Goal: Task Accomplishment & Management: Complete application form

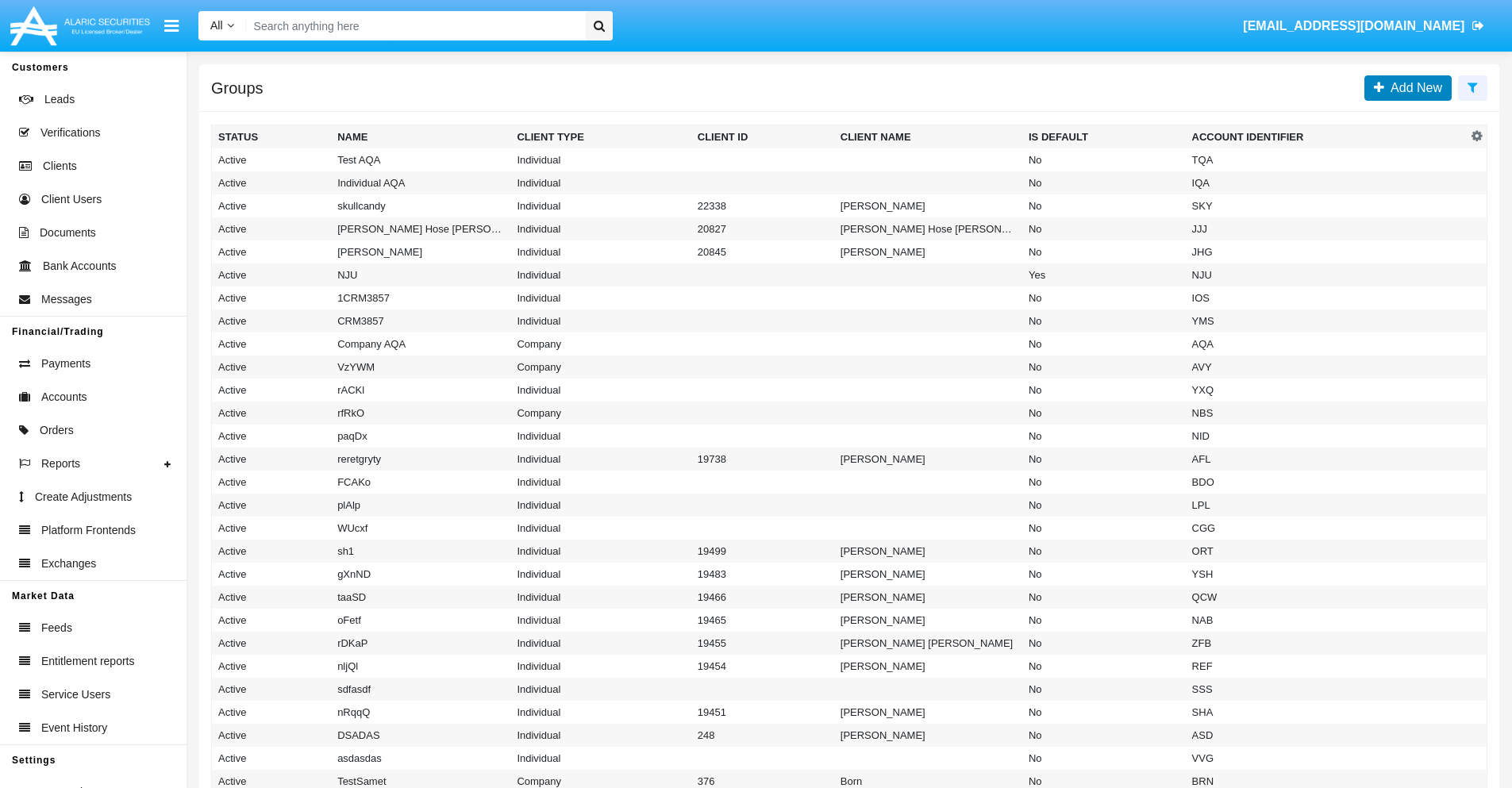
click at [1413, 88] on span "Add New" at bounding box center [1413, 87] width 58 height 13
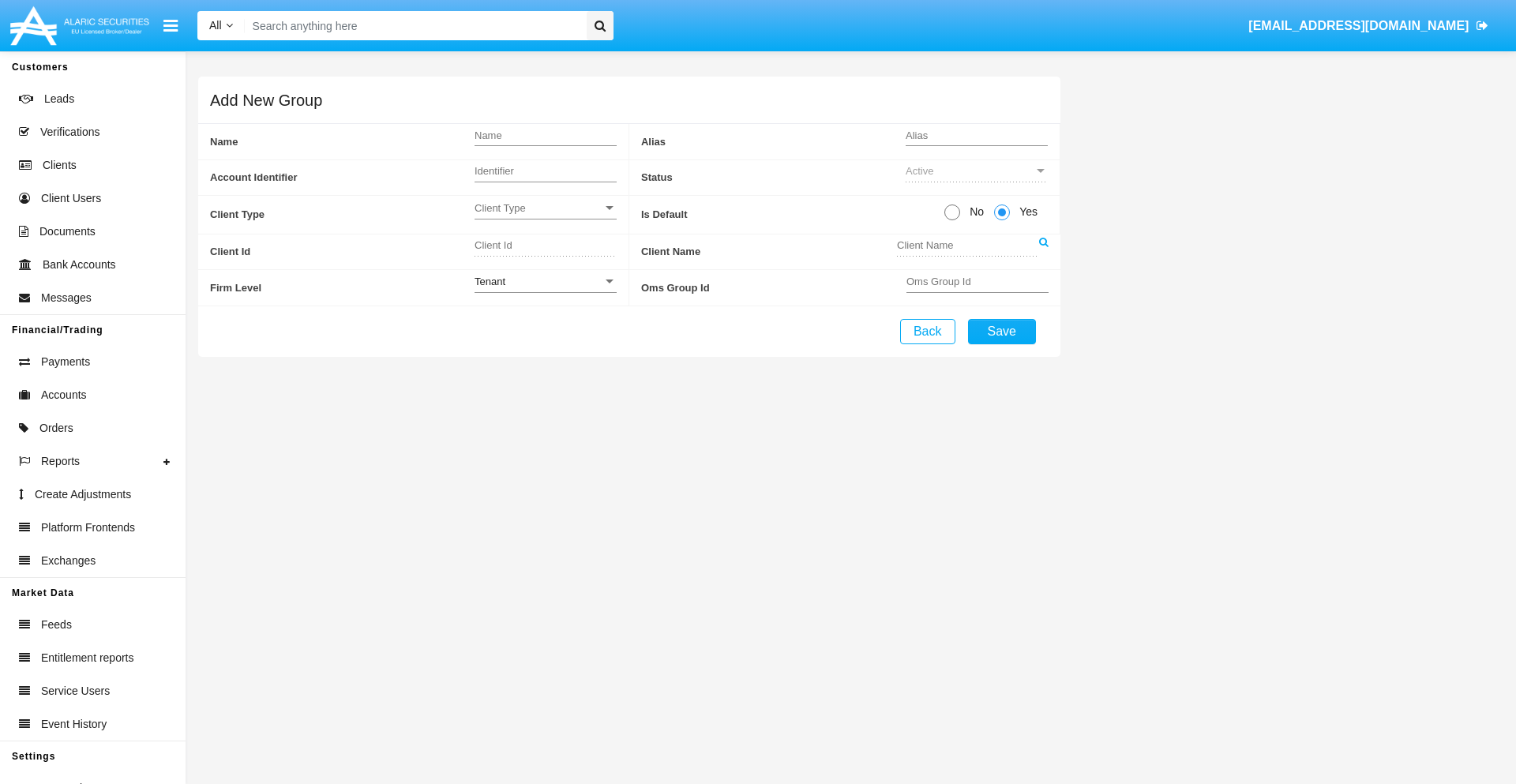
click at [973, 212] on span "No" at bounding box center [974, 212] width 28 height 17
click at [952, 220] on input "No" at bounding box center [951, 220] width 1 height 1
radio input "true"
type input "oGBtn"
type input "X"
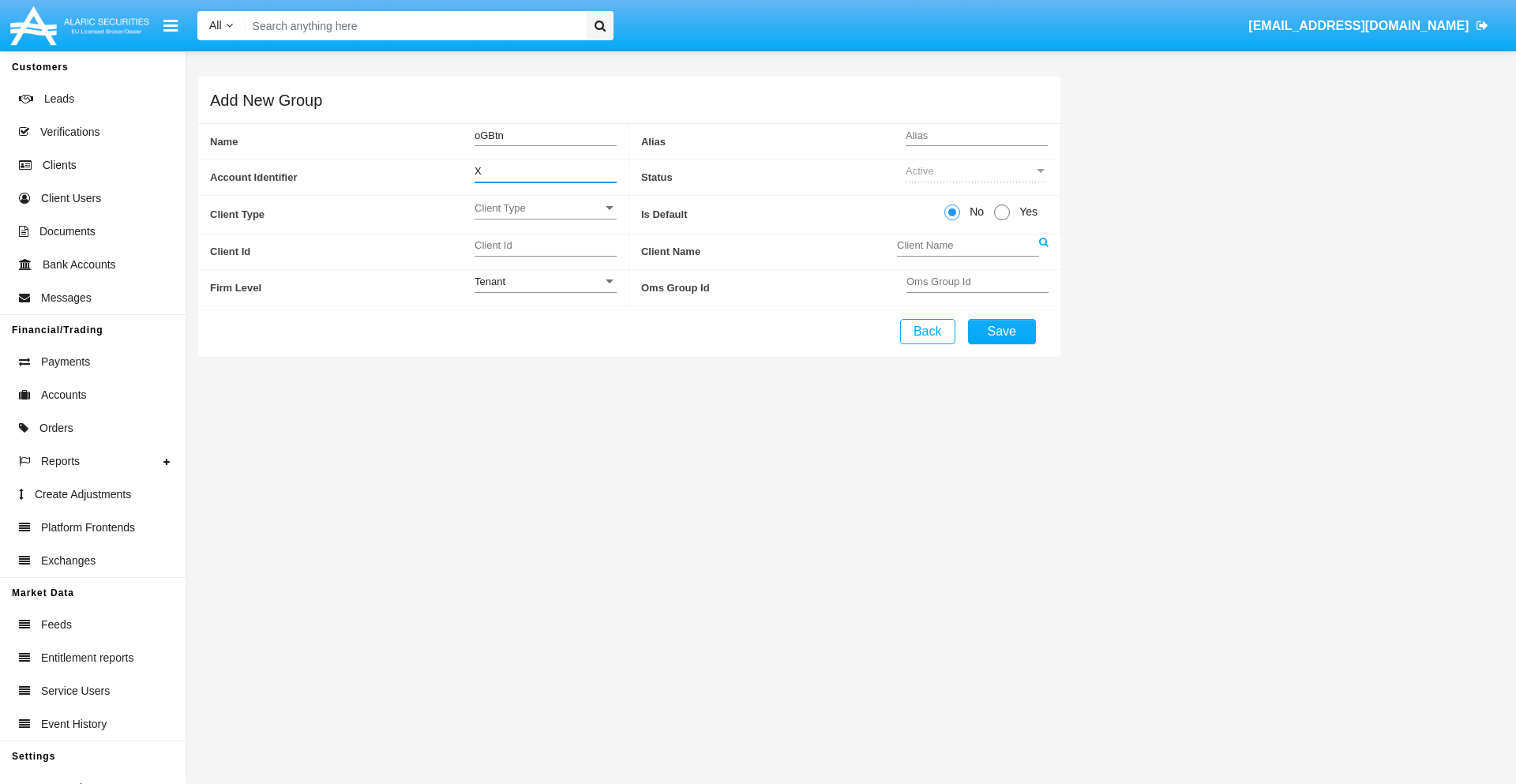
click at [545, 207] on span "Client Type" at bounding box center [538, 207] width 128 height 13
click at [545, 216] on span "Individual" at bounding box center [545, 216] width 142 height 30
click at [545, 281] on div "Tenant" at bounding box center [538, 280] width 128 height 13
click at [545, 290] on span "Tenant" at bounding box center [545, 289] width 142 height 30
type input "rzCbN"
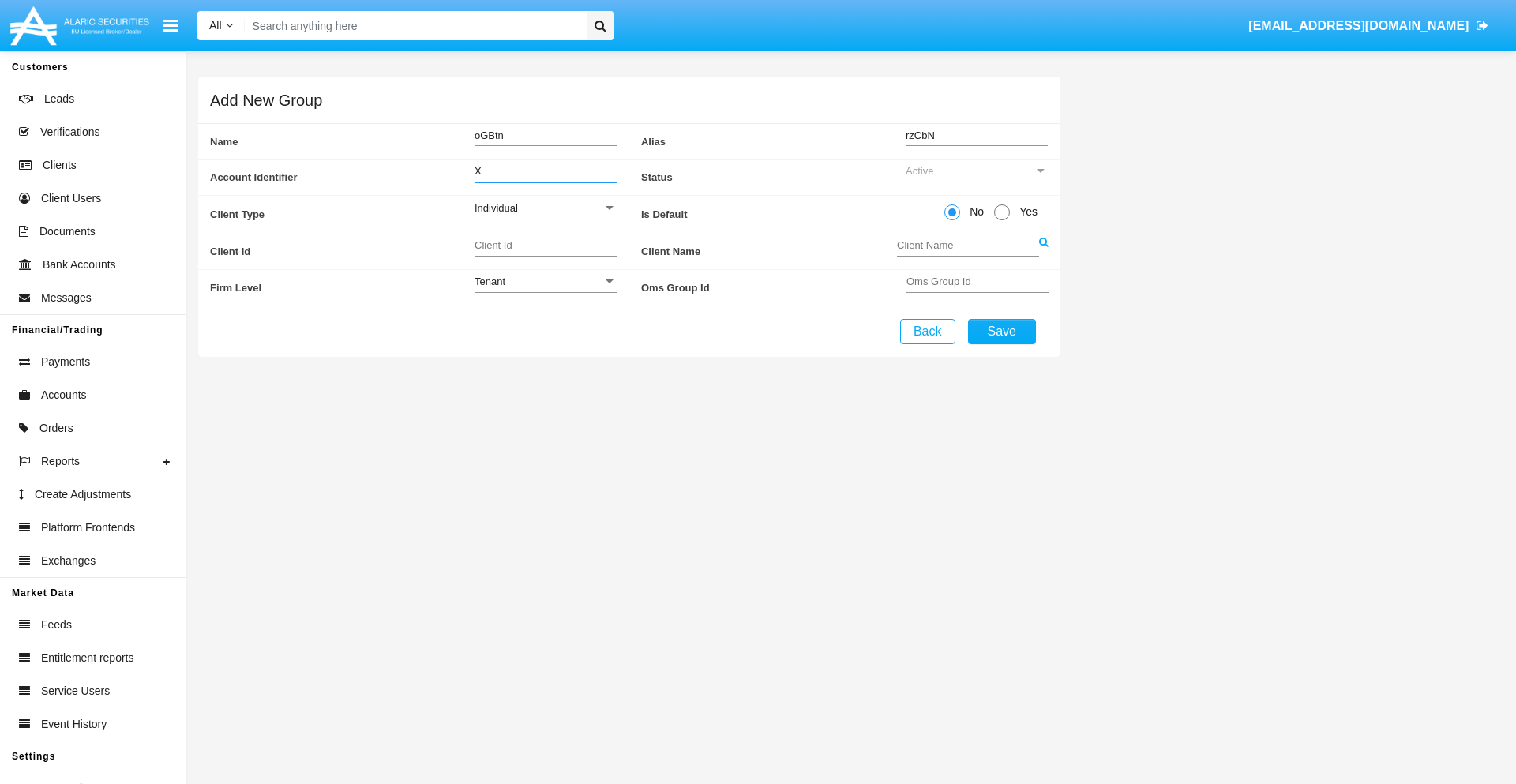
type input "X"
click at [1001, 331] on button "Save" at bounding box center [1002, 331] width 68 height 25
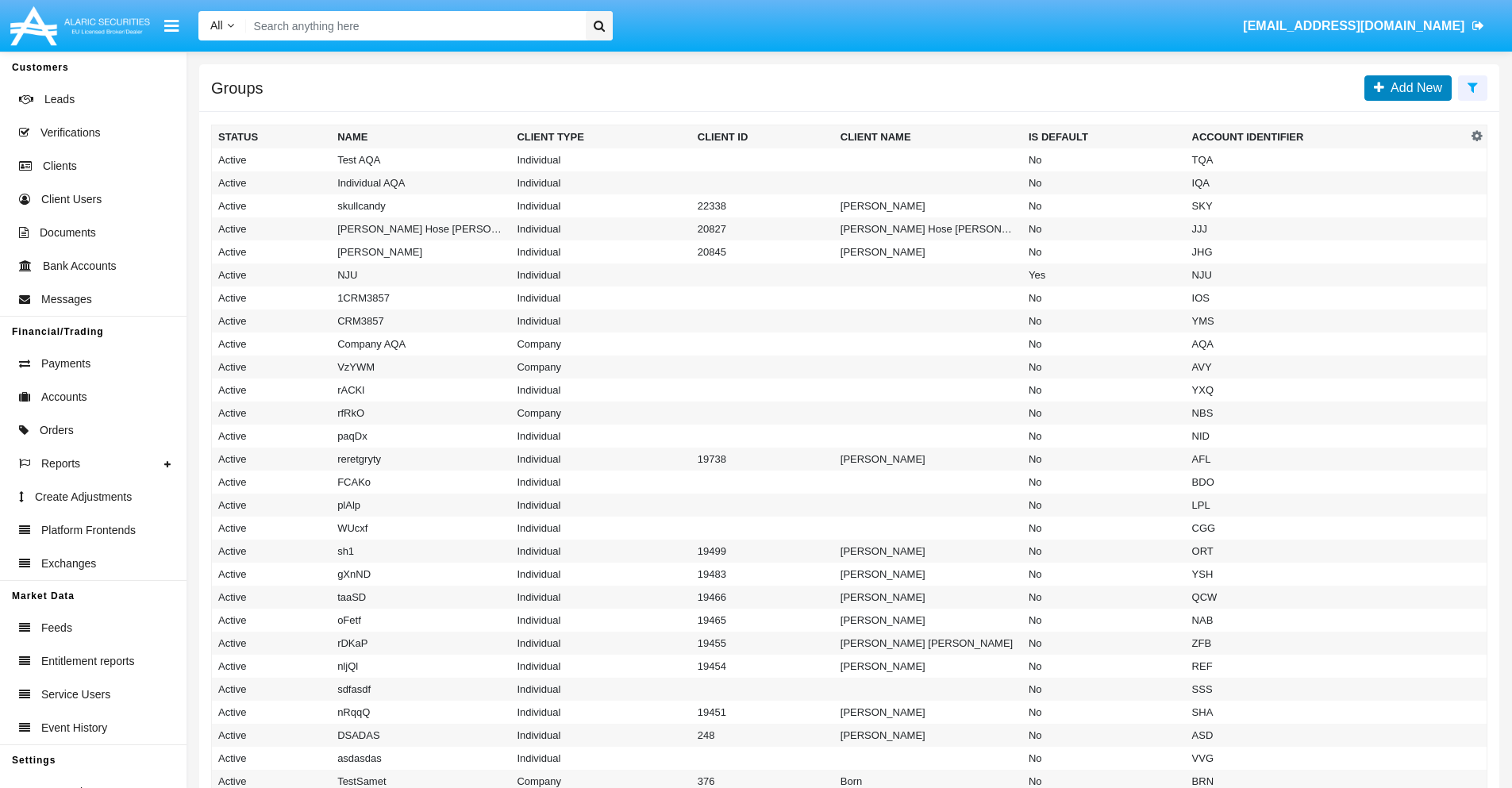
click at [1413, 88] on span "Add New" at bounding box center [1413, 87] width 58 height 13
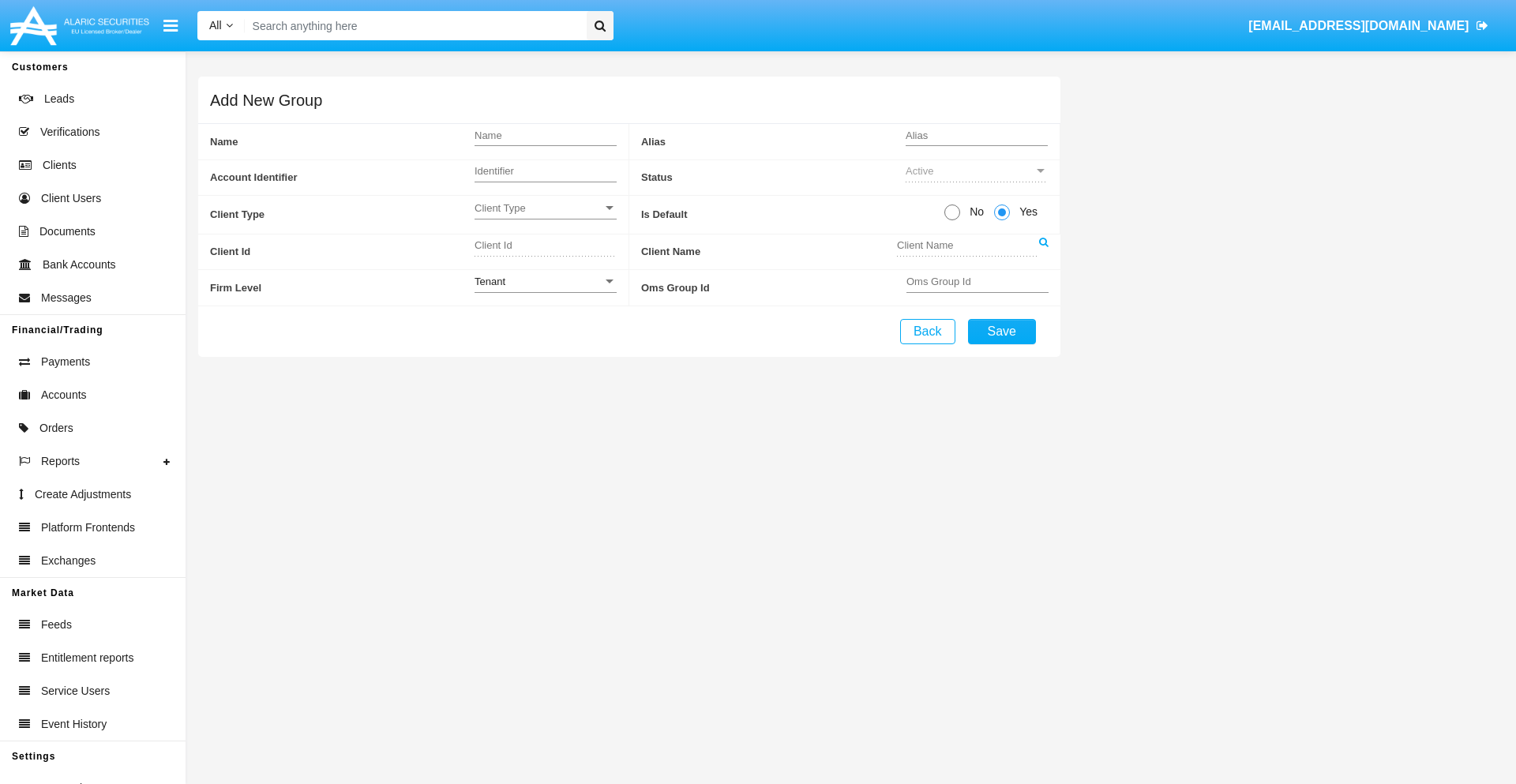
click at [973, 212] on span "No" at bounding box center [974, 212] width 28 height 17
click at [952, 220] on input "No" at bounding box center [951, 220] width 1 height 1
radio input "true"
click at [545, 207] on span "Client Type" at bounding box center [538, 207] width 128 height 13
click at [545, 247] on span "Company" at bounding box center [545, 247] width 142 height 30
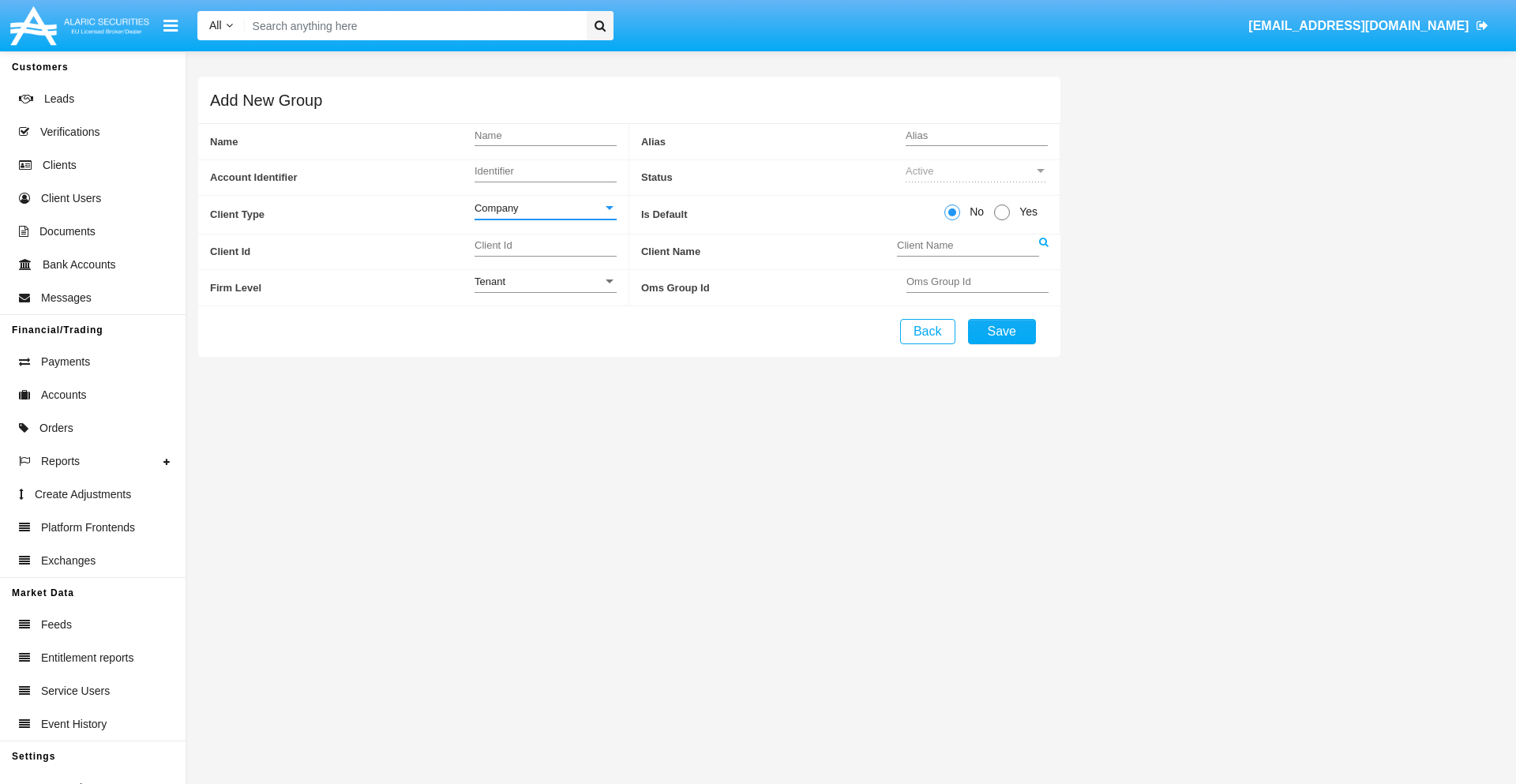
click at [1043, 251] on link at bounding box center [1043, 252] width 10 height 36
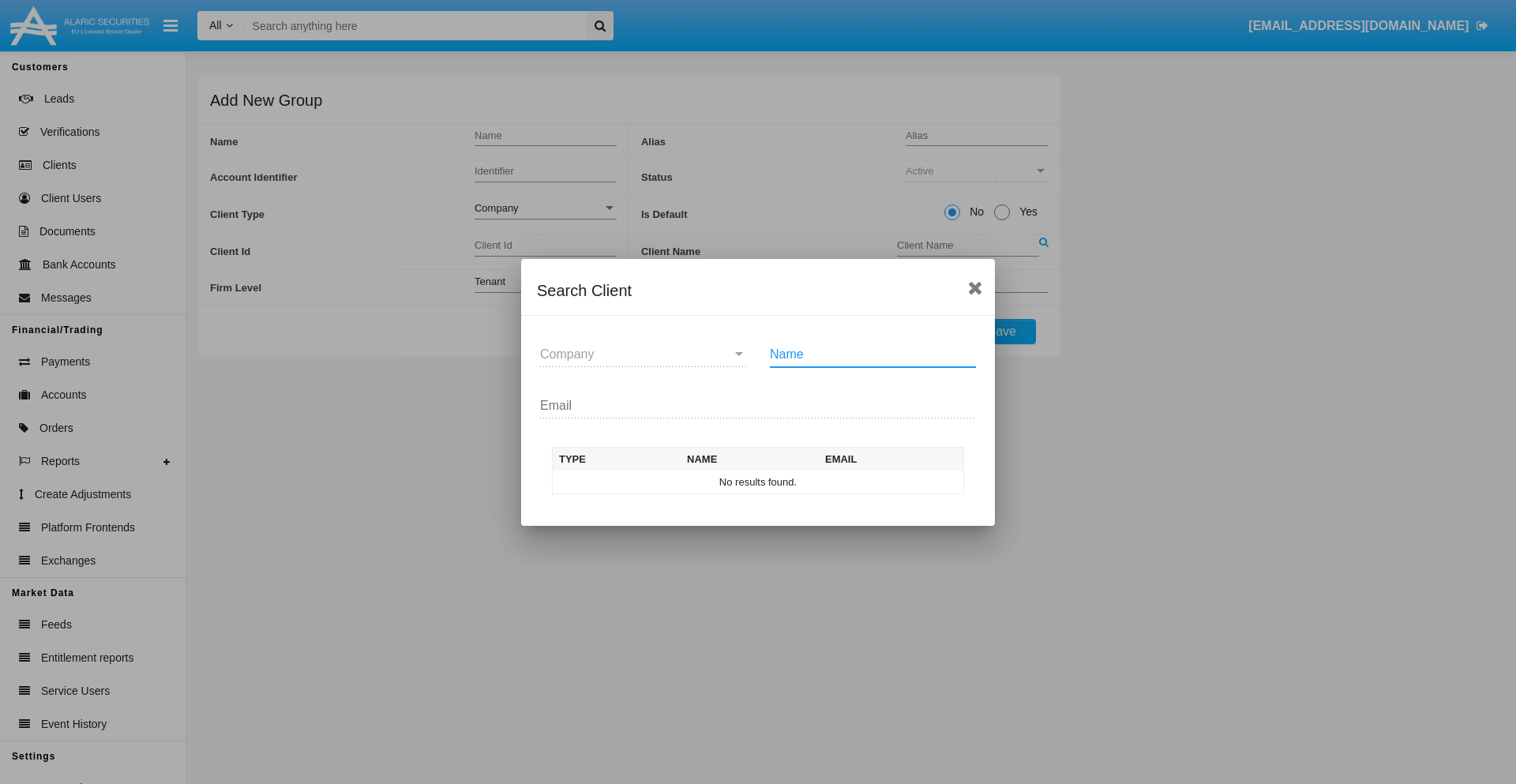
click at [872, 354] on input "Name" at bounding box center [872, 355] width 206 height 14
type input "FlashTurtles"
click at [772, 482] on td "FlashTurtles" at bounding box center [772, 482] width 166 height 24
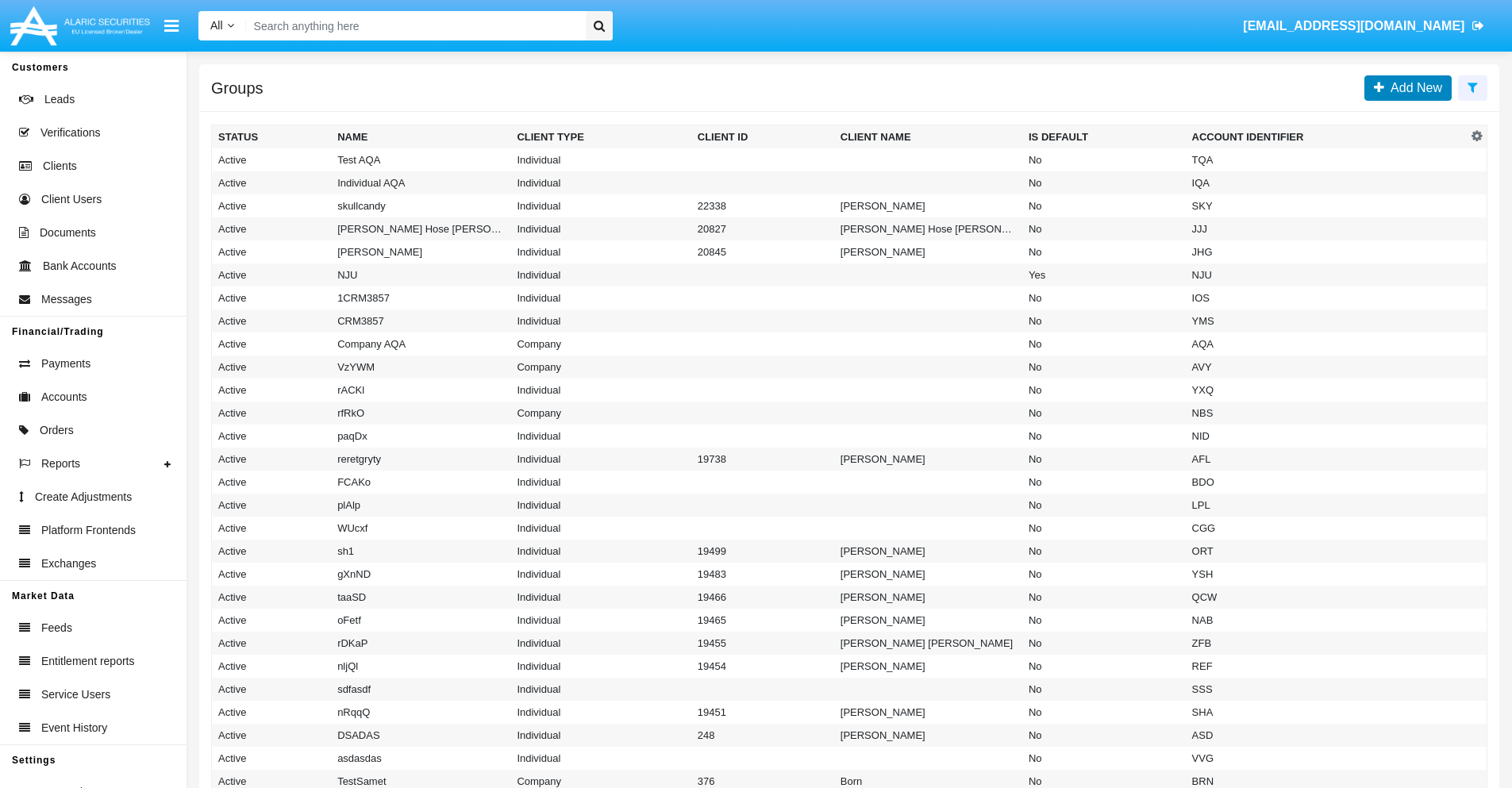
click at [1413, 88] on span "Add New" at bounding box center [1413, 87] width 58 height 13
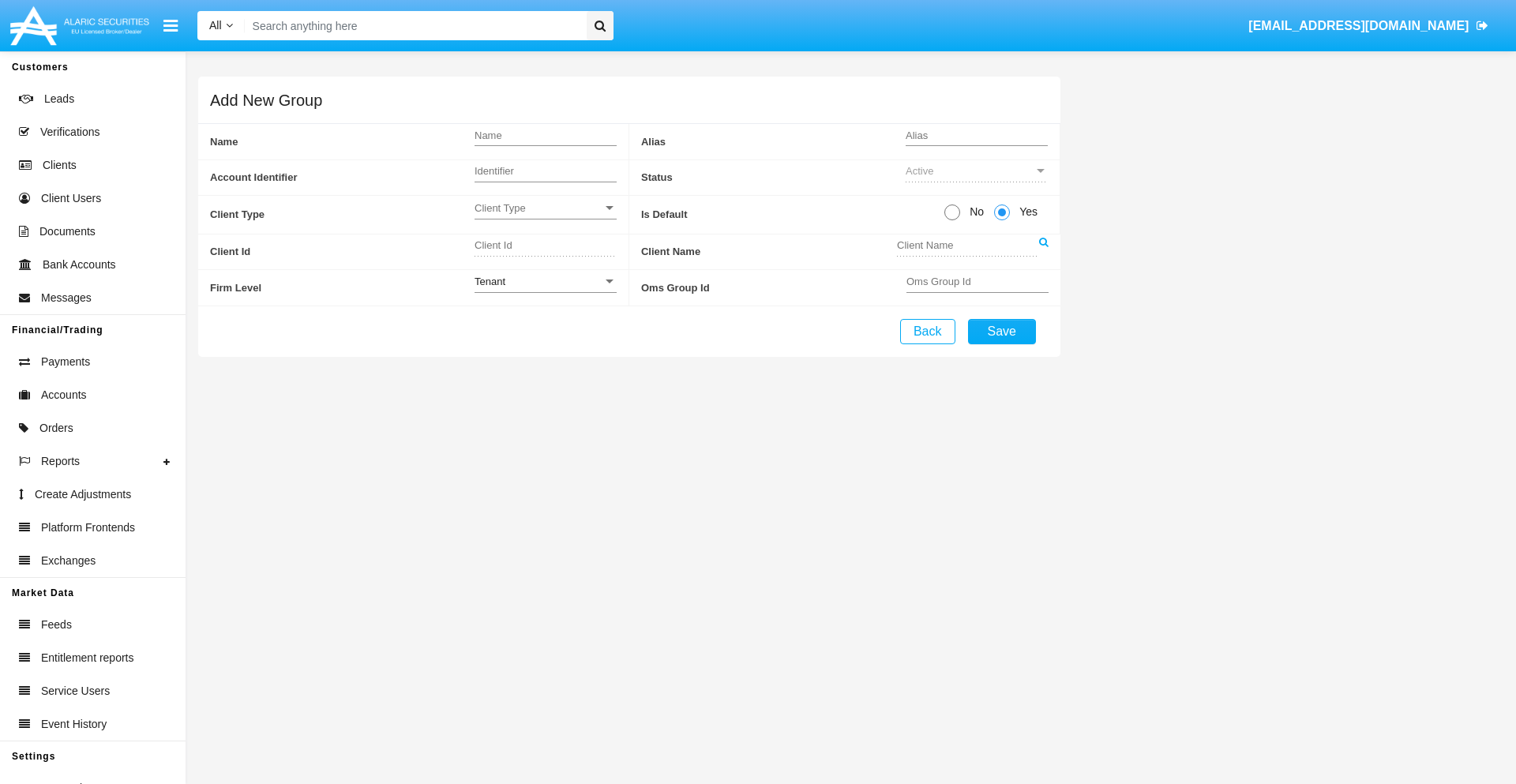
click at [973, 212] on span "No" at bounding box center [974, 212] width 28 height 17
click at [952, 220] on input "No" at bounding box center [951, 220] width 1 height 1
radio input "true"
click at [545, 207] on span "Client Type" at bounding box center [538, 207] width 128 height 13
click at [545, 216] on span "Individual" at bounding box center [545, 216] width 142 height 30
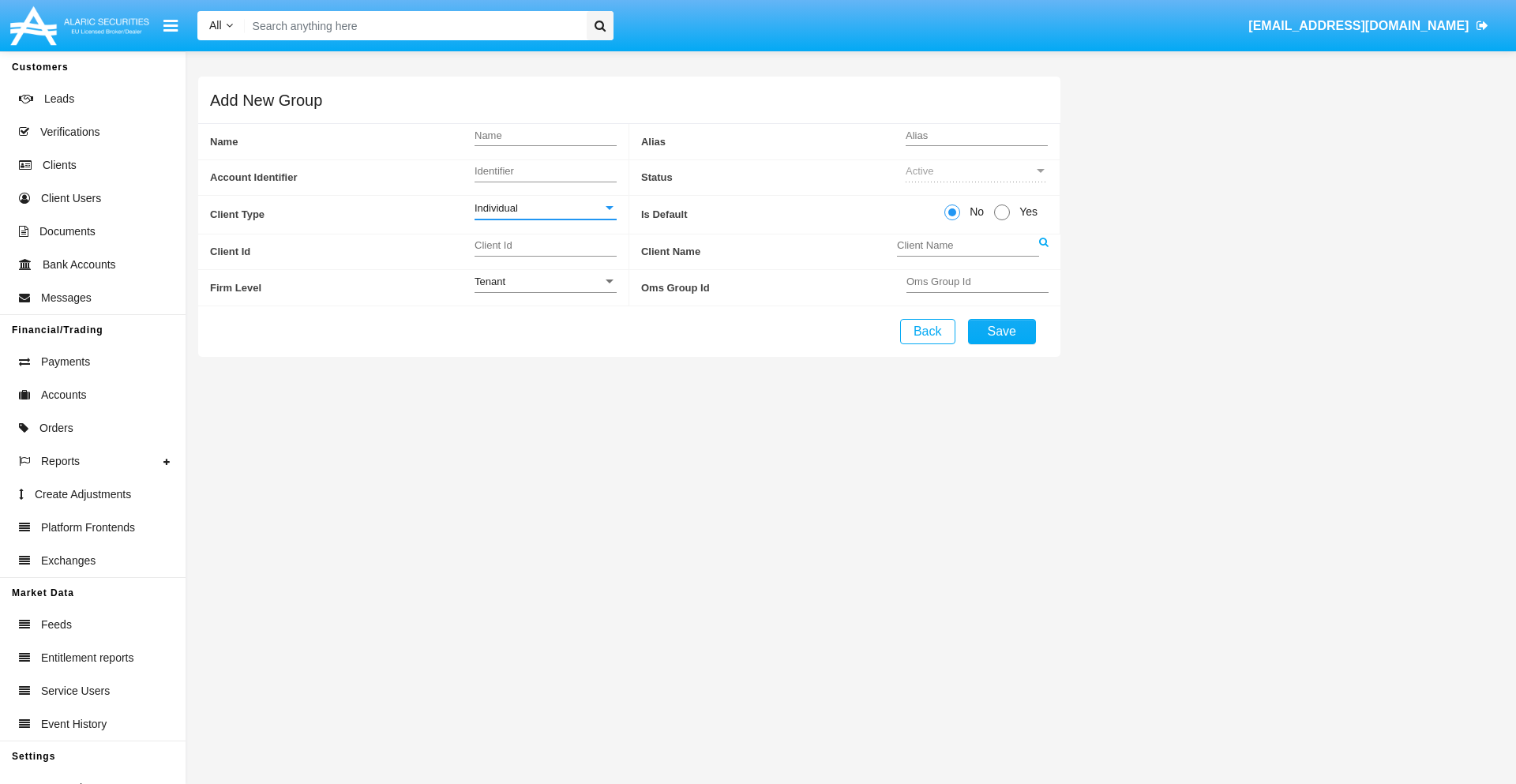
click at [1043, 251] on link at bounding box center [1043, 252] width 10 height 36
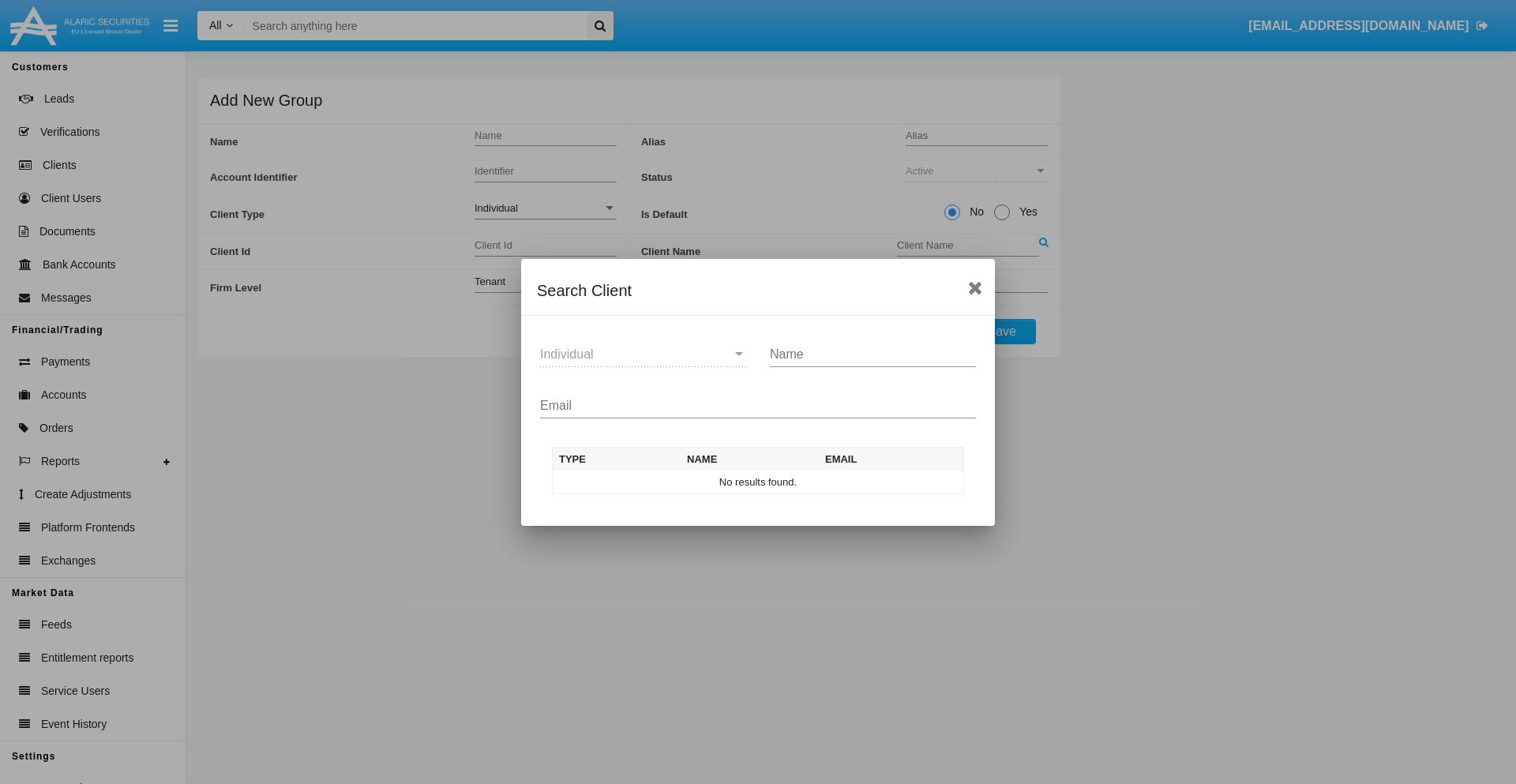
click at [758, 405] on input "Email" at bounding box center [758, 406] width 436 height 14
type input "test-user-snake@aqa.com"
click at [887, 482] on td "test-user-snake@aqa.com" at bounding box center [888, 482] width 152 height 24
